Goal: Transaction & Acquisition: Purchase product/service

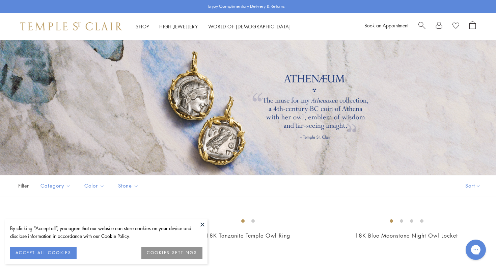
click at [219, 132] on div at bounding box center [248, 107] width 496 height 135
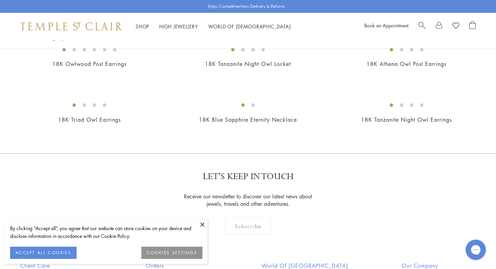
scroll to position [395, 0]
click at [202, 223] on button at bounding box center [203, 224] width 10 height 10
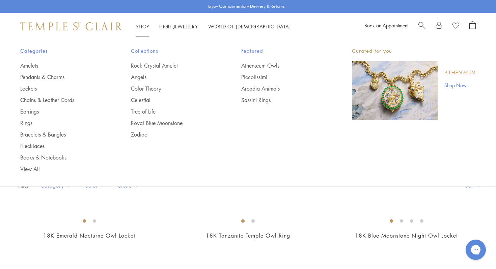
scroll to position [0, 0]
click at [254, 65] on link "Athenæum Owls" at bounding box center [283, 65] width 84 height 7
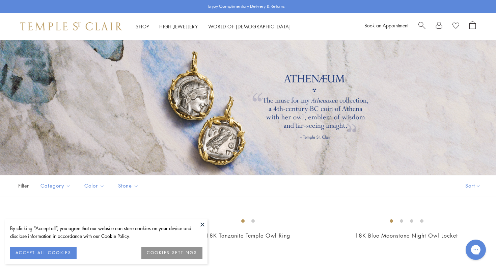
click at [203, 222] on button at bounding box center [203, 224] width 10 height 10
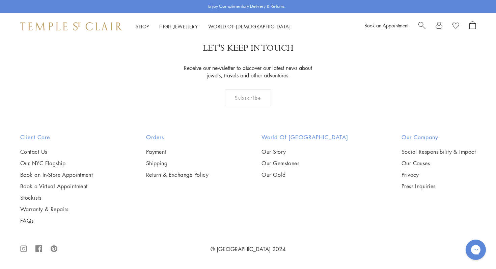
scroll to position [631, 0]
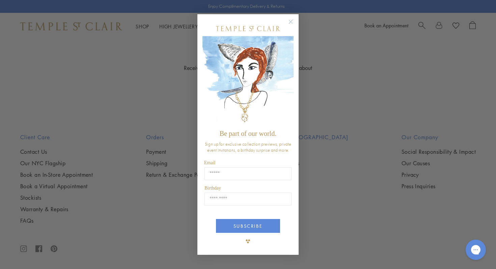
click at [290, 22] on circle "Close dialog" at bounding box center [291, 22] width 8 height 8
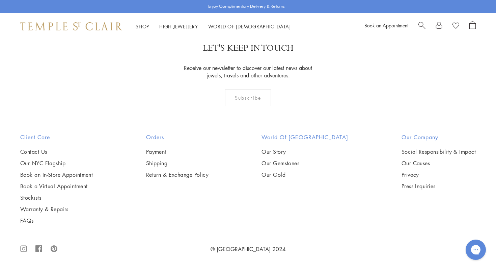
scroll to position [1015, 0]
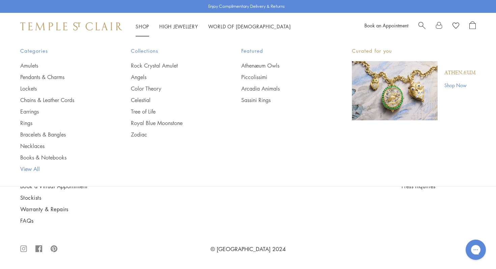
click at [33, 168] on link "View All" at bounding box center [62, 168] width 84 height 7
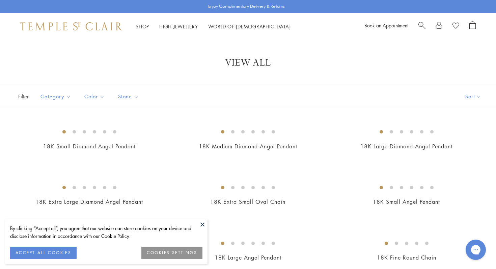
click at [318, 104] on div "Filter Sort Category Amulets Bracelets Chains Earrings Necklaces Pendants Rings…" at bounding box center [248, 96] width 496 height 21
click at [202, 223] on button at bounding box center [203, 224] width 10 height 10
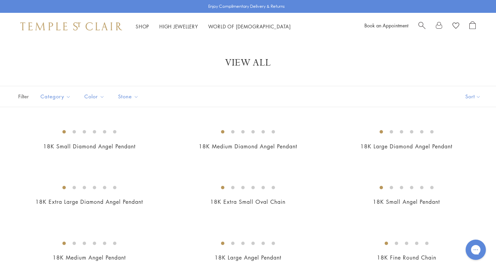
click at [0, 0] on img at bounding box center [0, 0] width 0 height 0
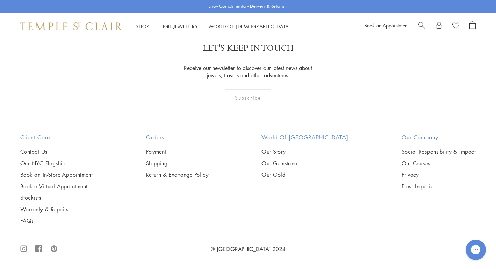
scroll to position [5055, 0]
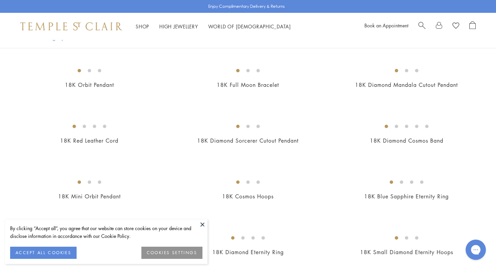
scroll to position [128, 0]
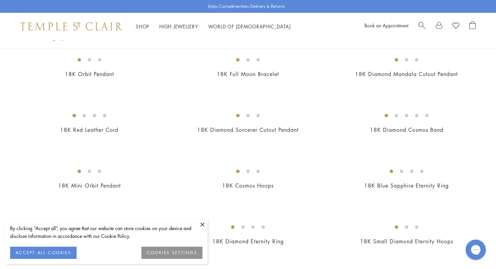
click at [202, 223] on button at bounding box center [203, 224] width 10 height 10
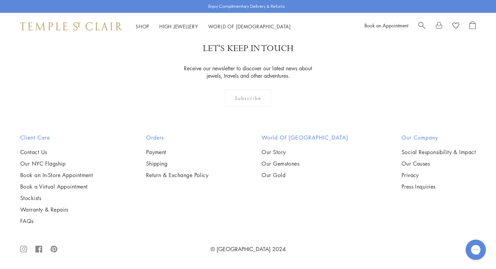
scroll to position [3481, 0]
